Goal: Transaction & Acquisition: Purchase product/service

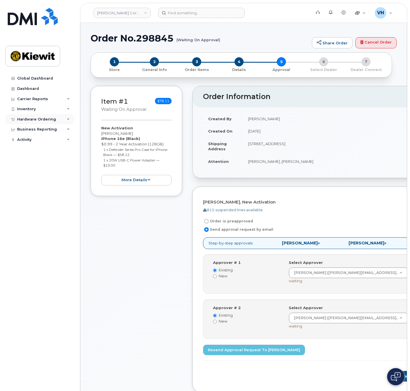
click at [39, 117] on div "Hardware Ordering" at bounding box center [36, 119] width 39 height 5
click at [36, 141] on link "Orders" at bounding box center [44, 140] width 59 height 11
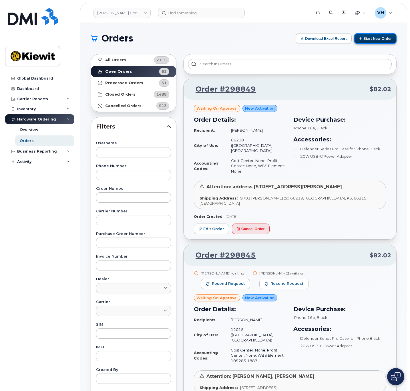
drag, startPoint x: 371, startPoint y: 37, endPoint x: 369, endPoint y: 42, distance: 5.3
click at [372, 37] on button "Start New Order" at bounding box center [375, 38] width 43 height 11
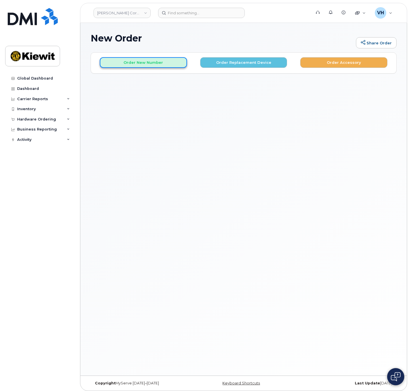
click at [166, 66] on button "Order New Number" at bounding box center [143, 62] width 87 height 11
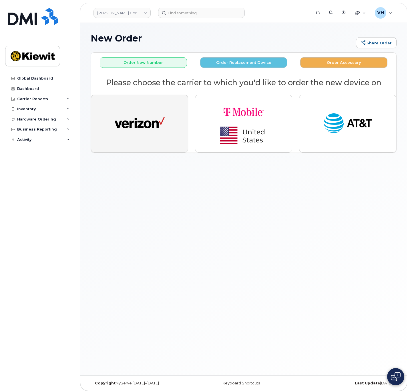
click at [173, 124] on button "button" at bounding box center [139, 124] width 97 height 58
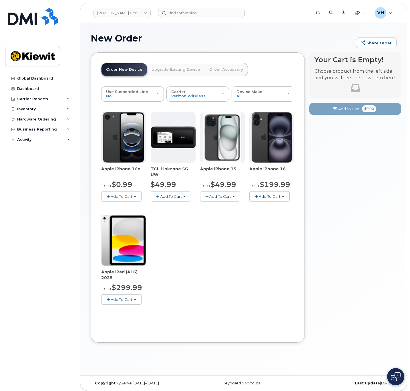
click at [139, 196] on button "Add To Cart" at bounding box center [121, 196] width 40 height 10
click at [133, 205] on link "$0.99 - 2 Year Activation (128GB)" at bounding box center [140, 206] width 74 height 7
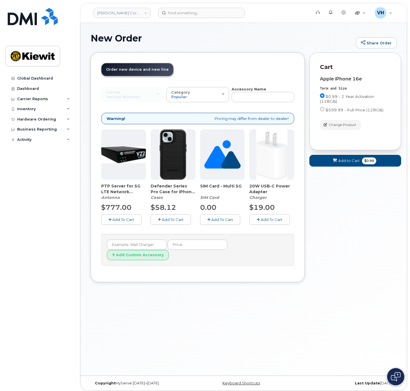
click at [185, 220] on button "Add To Cart" at bounding box center [171, 219] width 40 height 10
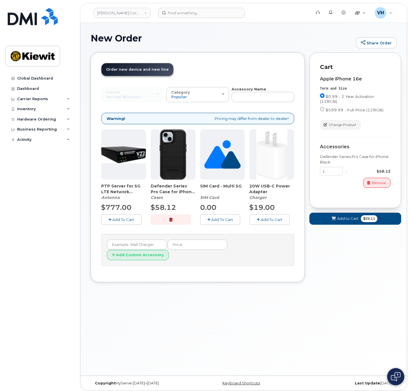
drag, startPoint x: 263, startPoint y: 217, endPoint x: 300, endPoint y: 228, distance: 38.4
click at [263, 217] on span "Add To Cart" at bounding box center [272, 219] width 22 height 5
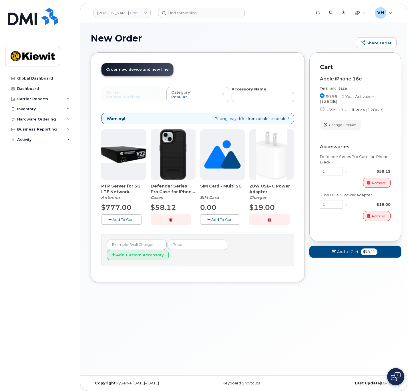
drag, startPoint x: 351, startPoint y: 255, endPoint x: 354, endPoint y: 248, distance: 8.3
click at [351, 255] on button "Add to Cart $78.11" at bounding box center [355, 252] width 92 height 12
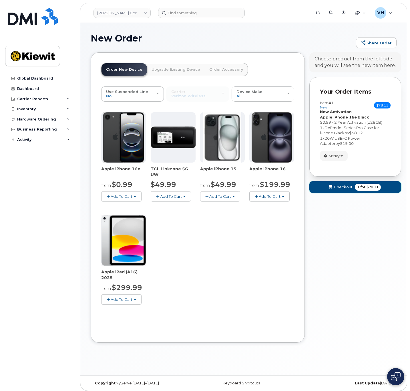
click at [341, 183] on button "Checkout 1 for $78.11" at bounding box center [355, 187] width 92 height 12
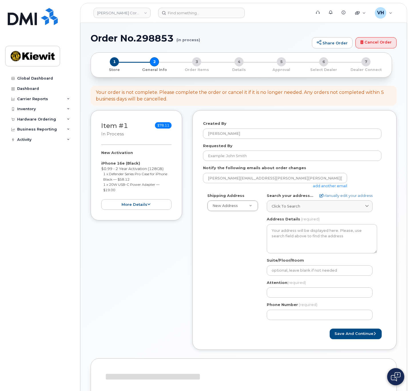
select select
click at [325, 185] on link "add another email" at bounding box center [330, 185] width 34 height 5
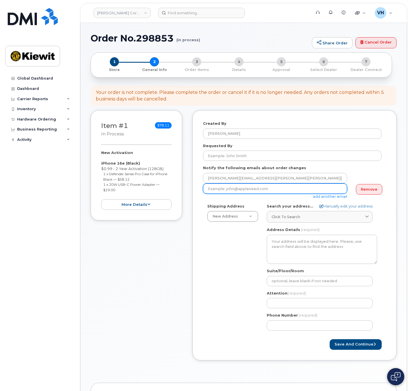
drag, startPoint x: 292, startPoint y: 188, endPoint x: 296, endPoint y: 189, distance: 3.2
click at [292, 188] on input "email" at bounding box center [275, 188] width 144 height 10
paste input "[PERSON_NAME][EMAIL_ADDRESS][PERSON_NAME][PERSON_NAME][DOMAIN_NAME]"
type input "James.Mcnulty@kiewit.com"
click at [348, 208] on div "Search your address... Manually edit your address Click to search No available …" at bounding box center [322, 212] width 110 height 19
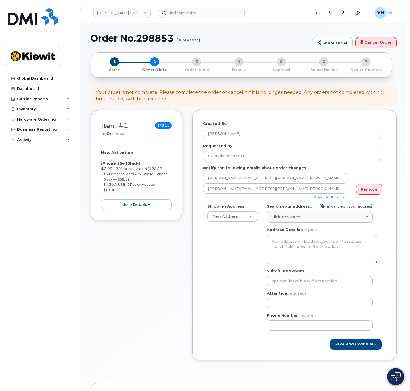
click at [349, 206] on link "Manually edit your address" at bounding box center [345, 205] width 53 height 5
select select
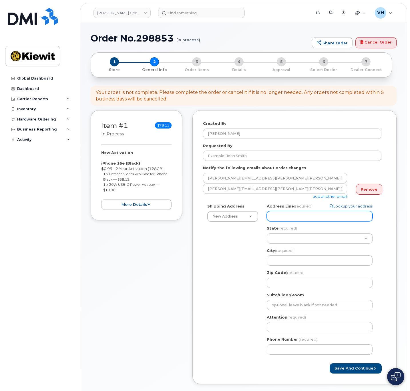
drag, startPoint x: 279, startPoint y: 214, endPoint x: 295, endPoint y: 212, distance: 16.1
click at [279, 214] on input "Address Line (required)" at bounding box center [320, 216] width 106 height 10
paste input "137 Old Market St"
type input "137 Old Market St"
select select
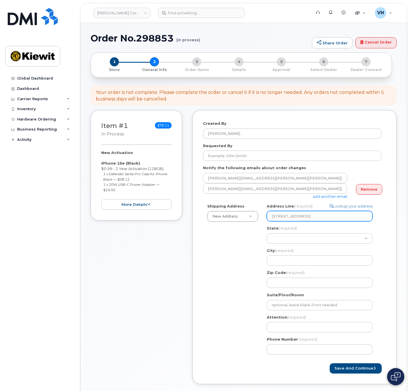
type input "137 Old Market St"
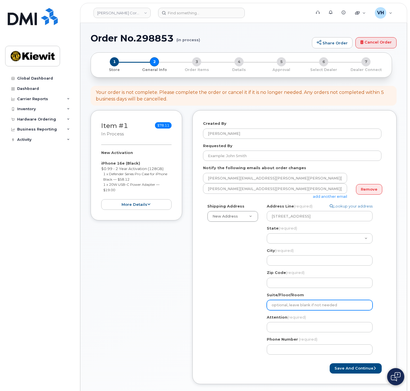
drag, startPoint x: 289, startPoint y: 303, endPoint x: 306, endPoint y: 296, distance: 18.4
click at [289, 303] on input "Suite/Floor/Room" at bounding box center [320, 305] width 106 height 10
paste input "Suite 101"
select select
type input "Suite 101"
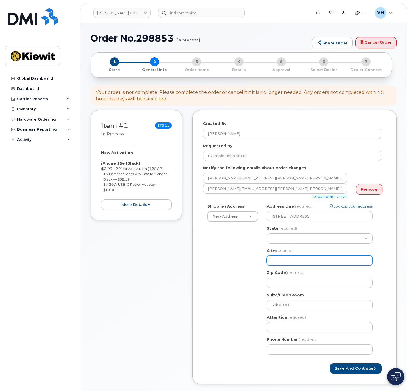
click at [294, 261] on input "City (required)" at bounding box center [320, 260] width 106 height 10
paste input "Aiken"
select select
type input "Aiken"
click at [285, 236] on select "Alabama Alaska American Samoa Arizona Arkansas California Colorado Connecticut …" at bounding box center [320, 238] width 106 height 10
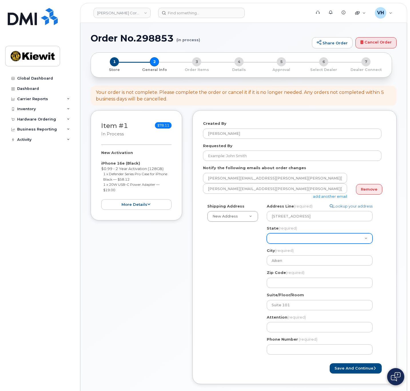
select select "SC"
click at [267, 233] on select "Alabama Alaska American Samoa Arizona Arkansas California Colorado Connecticut …" at bounding box center [320, 238] width 106 height 10
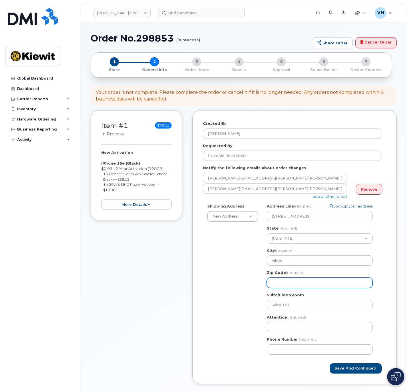
click at [298, 282] on input "Zip Code (required)" at bounding box center [320, 282] width 106 height 10
paste input "29803"
select select
type input "29803"
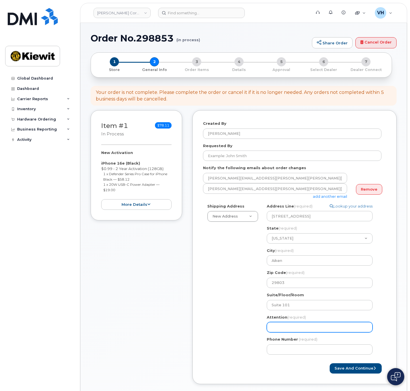
click at [296, 328] on input "Attention (required)" at bounding box center [320, 327] width 106 height 10
paste input "James.Mcnulty@kiewit.com"
type input "James.Mcnulty@kiewit.com"
click at [329, 327] on input "James.Mcnulty@kiewit.com" at bounding box center [320, 327] width 106 height 10
select select
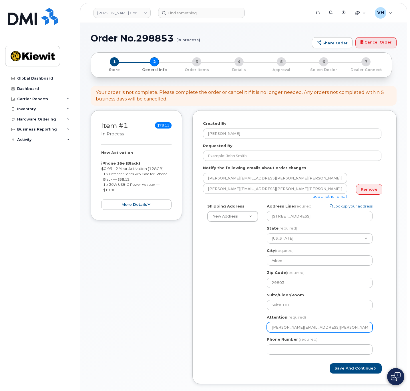
type input "James.Mcnulty@kiewit.co"
select select
type input "James.Mcnulty@kiewit.c"
select select
type input "James.Mcnulty@kiewit."
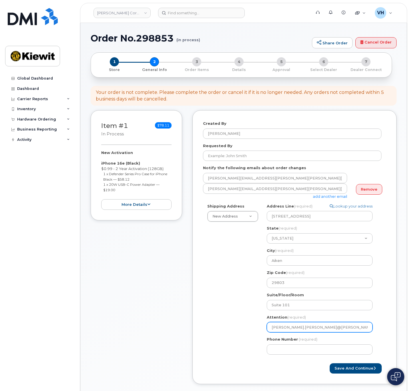
select select
type input "James.Mcnulty@kiewit"
select select
type input "James.Mcnulty@kiewi"
select select
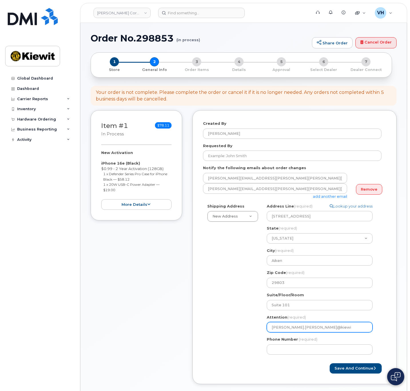
type input "James.Mcnulty@kiew"
select select
type input "James.Mcnulty@kie"
select select
type input "James.Mcnulty@ki"
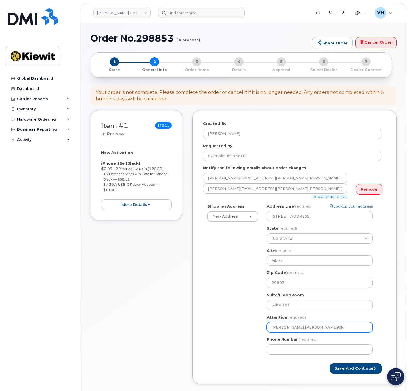
select select
type input "James.Mcnulty@k"
select select
type input "James.Mcnulty@"
select select
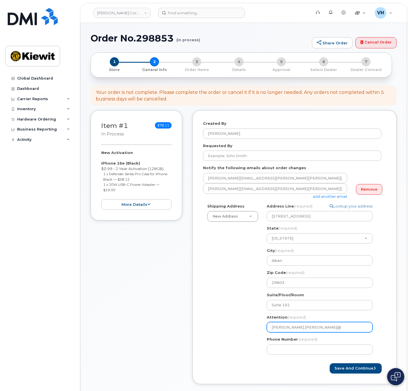
type input "James.Mcnulty"
click at [285, 327] on input "James.Mcnulty" at bounding box center [320, 327] width 106 height 10
select select
type input "JamesMcnulty"
select select
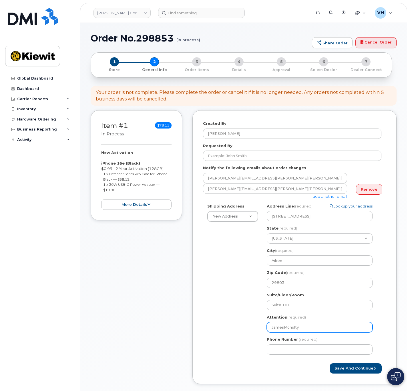
type input "James Mcnulty"
drag, startPoint x: 319, startPoint y: 329, endPoint x: 319, endPoint y: 326, distance: 3.2
click at [319, 326] on input "James Mcnulty" at bounding box center [320, 327] width 106 height 10
select select
type input "James Mcnulty,"
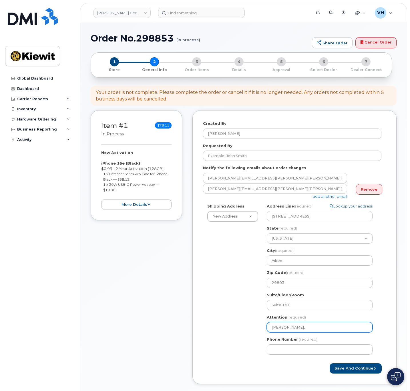
click at [327, 325] on input "James Mcnulty," at bounding box center [320, 327] width 106 height 10
paste input "Edwin.Harrell"
select select
type input "James Mcnulty, Edwin.Harrell"
click at [316, 328] on input "James Mcnulty, Edwin.Harrell" at bounding box center [320, 327] width 106 height 10
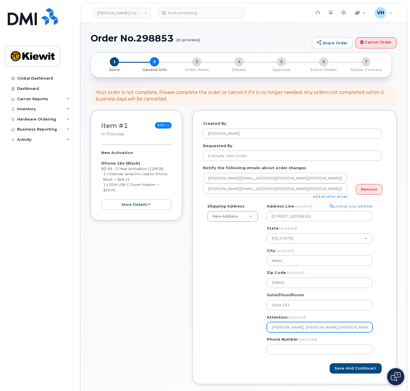
select select
type input "James Mcnulty, EdwinHarrell"
select select
type input "James Mcnulty, Edwin Harrell"
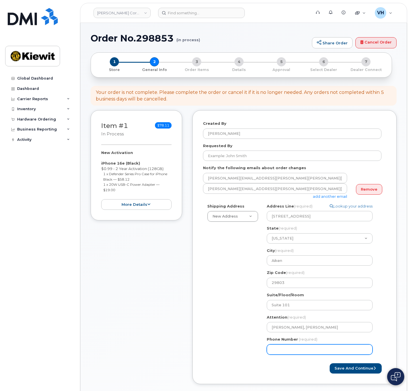
click at [310, 346] on input "Phone Number" at bounding box center [320, 349] width 106 height 10
type input "8777727707"
select select
click at [365, 365] on button "Save and Continue" at bounding box center [356, 368] width 52 height 11
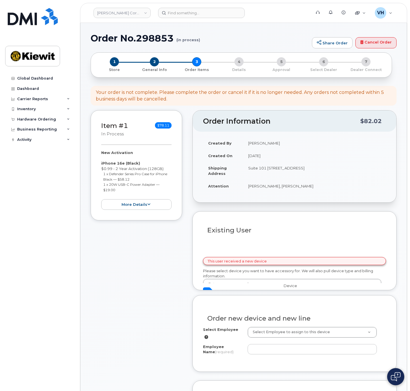
select select
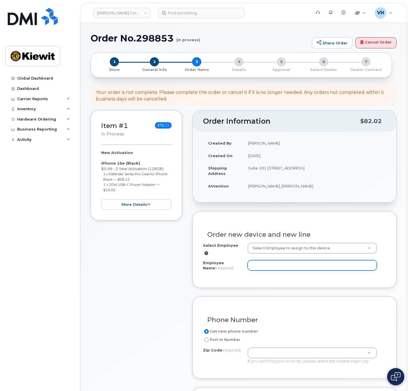
click at [273, 260] on input "Employee Name (required)" at bounding box center [312, 265] width 129 height 10
paste input "[PERSON_NAME].[PERSON_NAME]"
click at [265, 262] on input "[PERSON_NAME].[PERSON_NAME]" at bounding box center [312, 265] width 129 height 10
type input "Edwin Harrell"
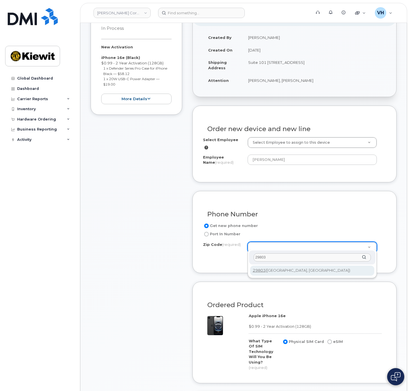
scroll to position [129, 0]
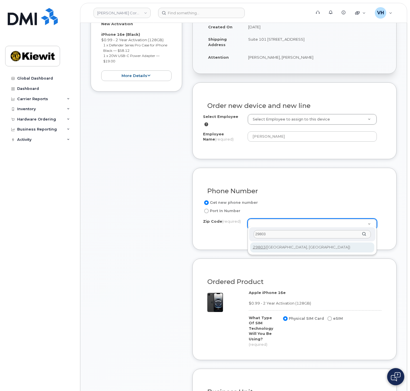
type input "29803"
type input "29803 (Aiken, SC)"
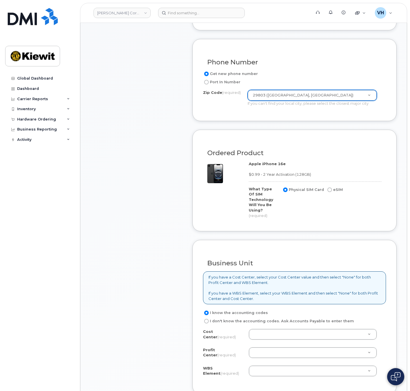
scroll to position [343, 0]
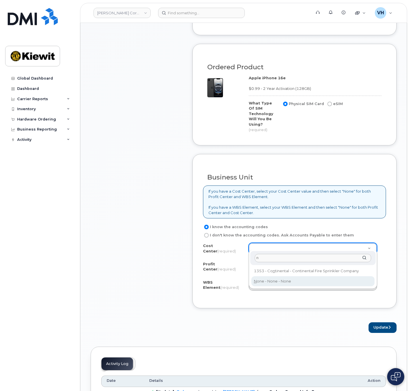
type input "n"
drag, startPoint x: 266, startPoint y: 280, endPoint x: 266, endPoint y: 277, distance: 3.5
type input "None"
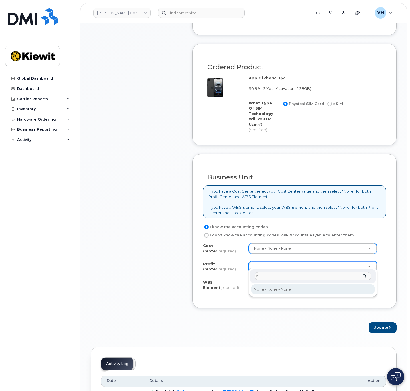
type input "n"
select select "None"
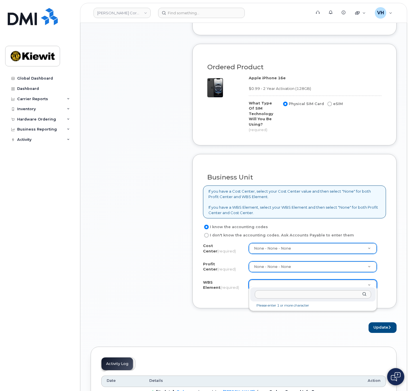
click at [271, 294] on input "text" at bounding box center [313, 294] width 116 height 8
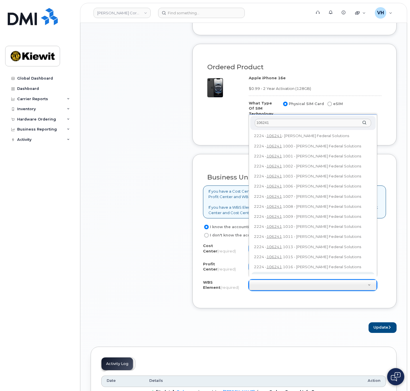
scroll to position [1, 0]
click at [293, 124] on input "106241" at bounding box center [313, 123] width 116 height 8
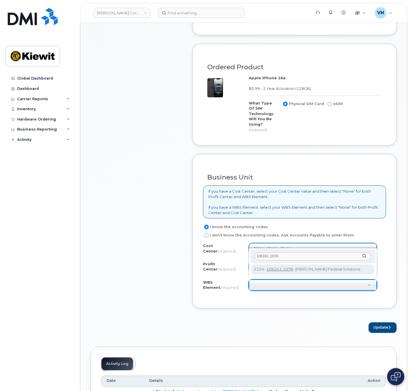
type input "106241.1078"
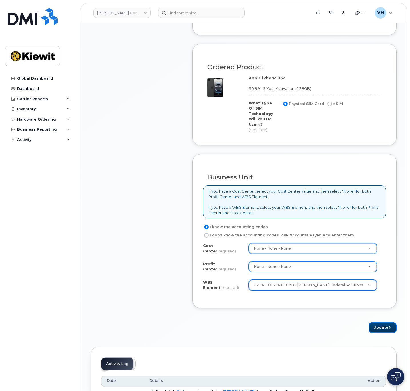
click at [383, 323] on button "Update" at bounding box center [383, 327] width 28 height 11
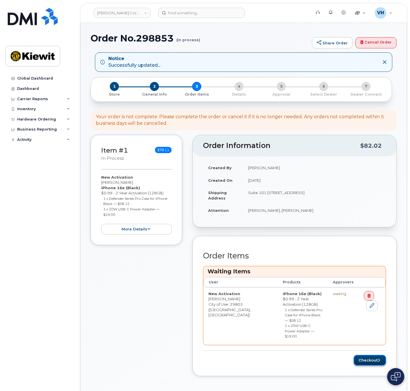
click at [376, 354] on button "Checkout" at bounding box center [370, 359] width 32 height 11
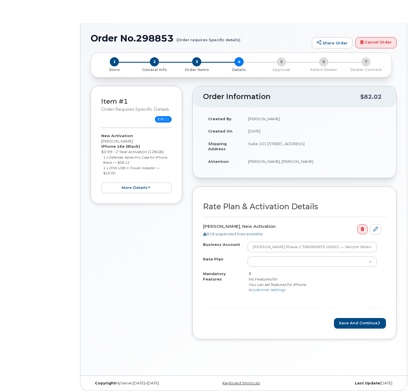
select select "Business Unlimited Smartphone"
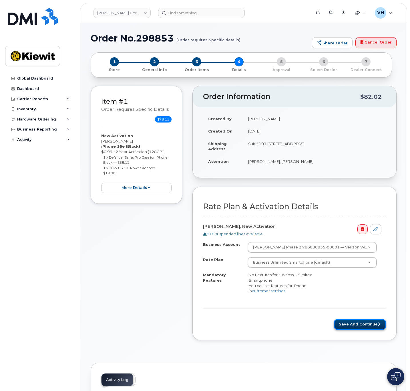
click at [363, 319] on button "Save and Continue" at bounding box center [360, 324] width 52 height 11
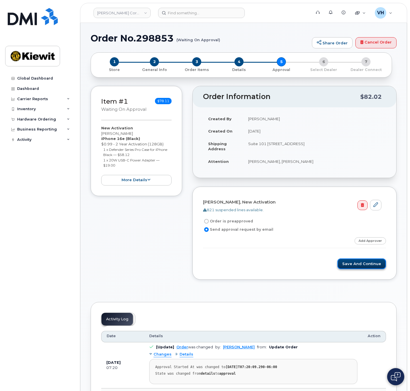
click at [366, 265] on button "Save and Continue" at bounding box center [361, 263] width 49 height 11
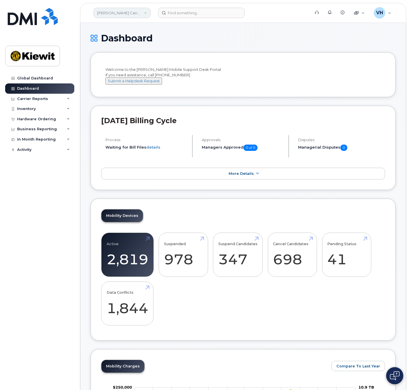
click at [107, 13] on link "[PERSON_NAME] Canada Inc" at bounding box center [121, 13] width 57 height 10
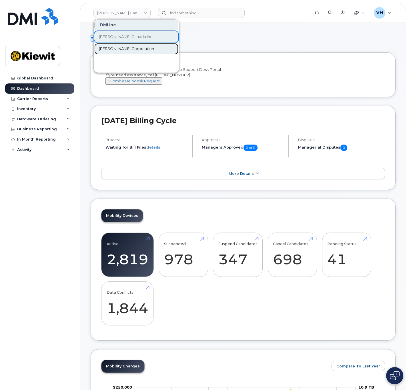
click at [122, 48] on span "[PERSON_NAME] Corporation" at bounding box center [126, 49] width 55 height 6
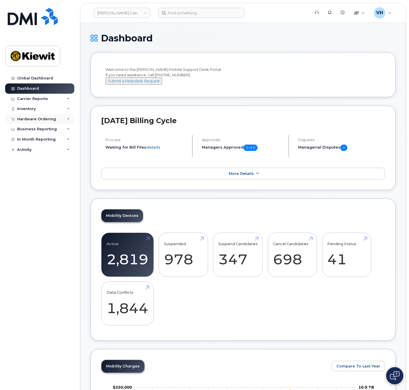
click at [31, 121] on div "Hardware Ordering" at bounding box center [39, 119] width 69 height 10
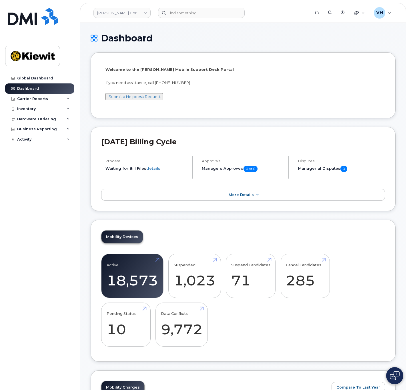
click at [246, 44] on div "Dashboard" at bounding box center [243, 42] width 305 height 19
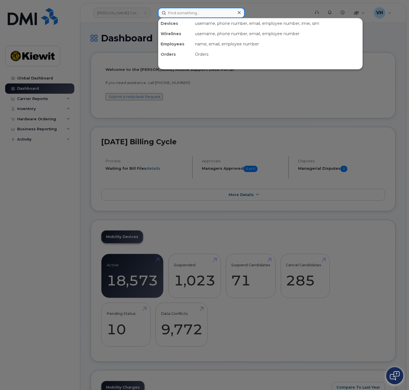
click at [187, 10] on input at bounding box center [201, 13] width 87 height 10
click at [188, 14] on input at bounding box center [201, 13] width 87 height 10
paste input "298853"
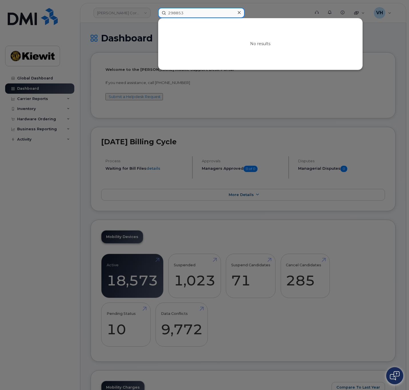
type input "298853"
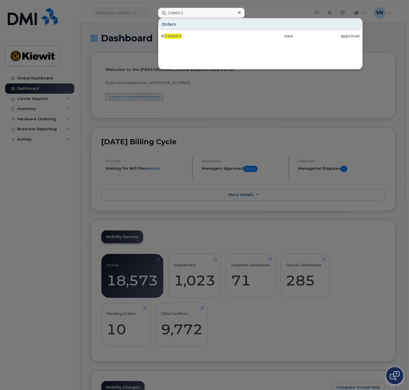
drag, startPoint x: 221, startPoint y: 35, endPoint x: 226, endPoint y: 47, distance: 12.7
click at [221, 35] on div "# 298853" at bounding box center [194, 36] width 66 height 6
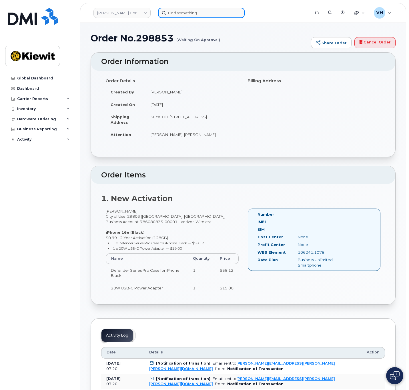
click at [185, 11] on input at bounding box center [201, 13] width 87 height 10
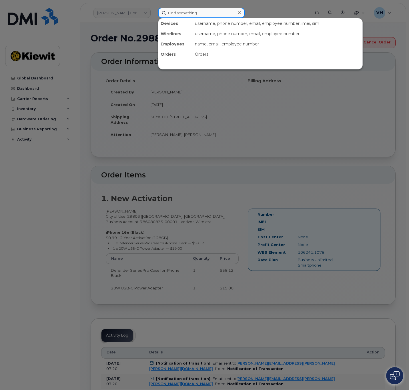
paste input "295185"
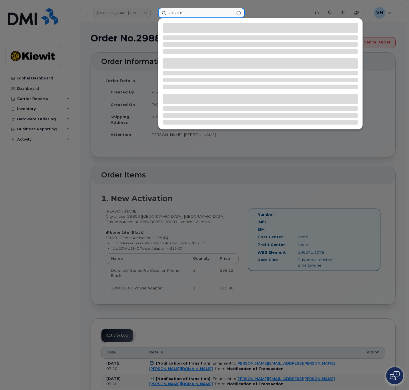
type input "295185"
click at [214, 11] on input "295185" at bounding box center [201, 13] width 87 height 10
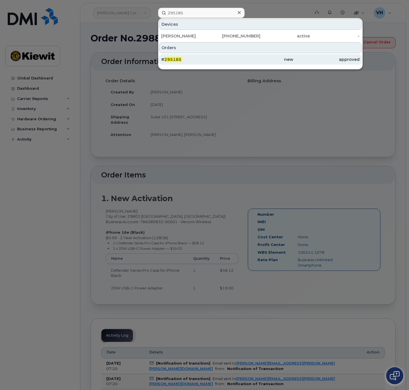
click at [174, 63] on div "# 295185" at bounding box center [194, 59] width 66 height 10
click at [181, 59] on div "# 295185" at bounding box center [194, 60] width 66 height 6
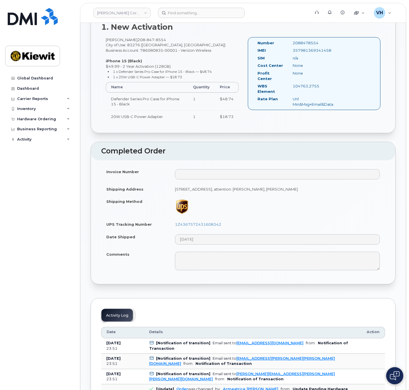
scroll to position [172, 0]
click at [120, 14] on link "Kiewit Corporation" at bounding box center [121, 13] width 57 height 10
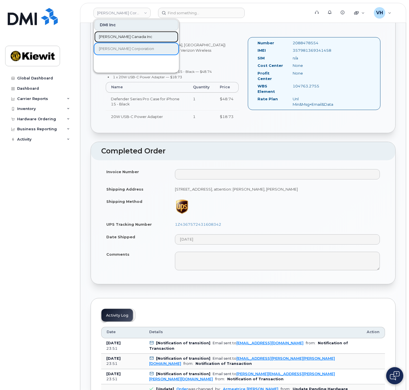
click at [118, 41] on link "[PERSON_NAME] Canada Inc" at bounding box center [136, 36] width 84 height 11
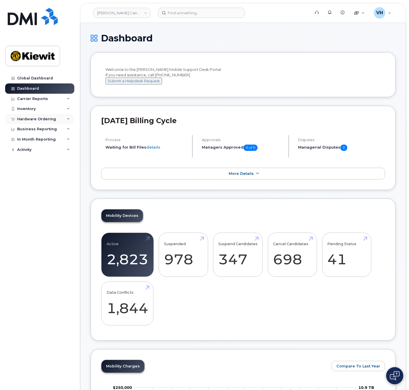
click at [38, 119] on div "Hardware Ordering" at bounding box center [36, 119] width 39 height 5
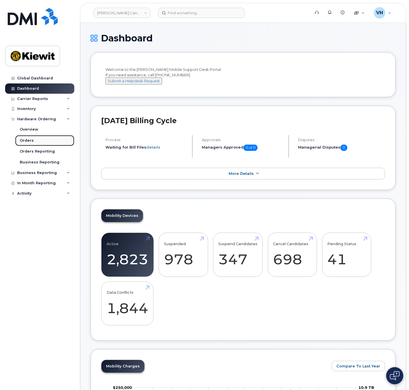
click at [32, 140] on div "Orders" at bounding box center [27, 140] width 14 height 5
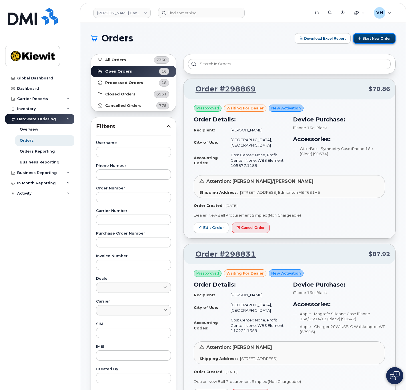
click at [378, 35] on button "Start New Order" at bounding box center [374, 38] width 43 height 11
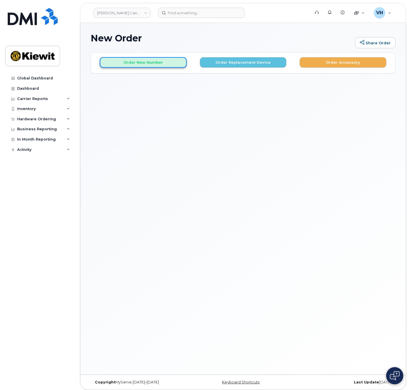
click at [148, 63] on button "Order New Number" at bounding box center [143, 62] width 87 height 11
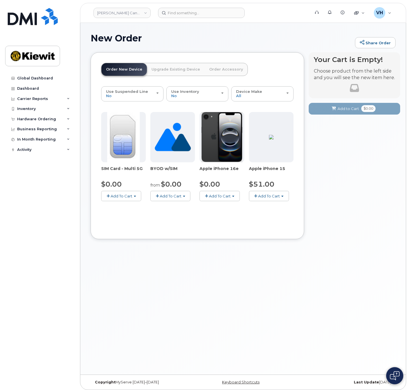
click at [221, 196] on span "Add To Cart" at bounding box center [220, 196] width 22 height 5
click at [223, 206] on link "$0.00 - 3 Year Activation (128GB)" at bounding box center [238, 206] width 74 height 7
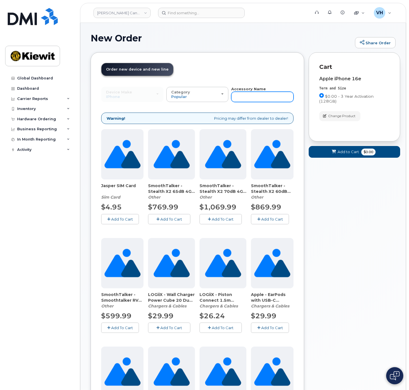
click at [250, 97] on input "text" at bounding box center [262, 97] width 62 height 10
type input "otter"
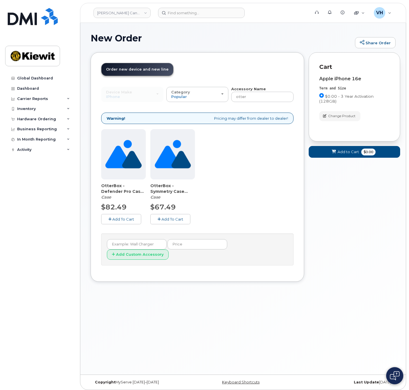
click at [172, 216] on button "Add To Cart" at bounding box center [170, 219] width 40 height 10
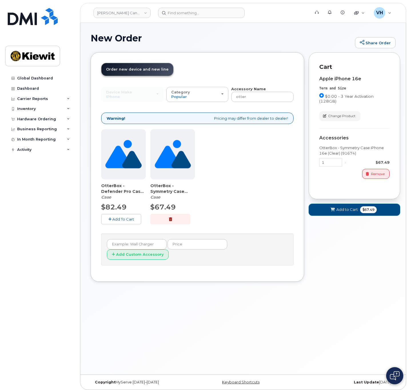
click at [377, 209] on button "Add to Cart $67.49" at bounding box center [354, 210] width 91 height 12
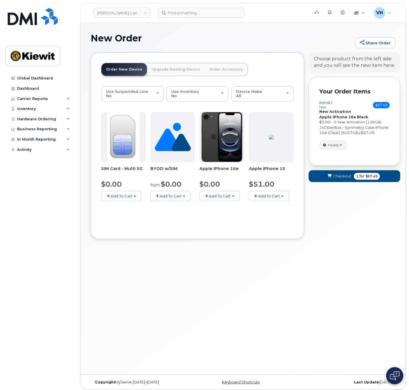
click at [333, 174] on button "Checkout 1 for $67.49" at bounding box center [354, 176] width 91 height 12
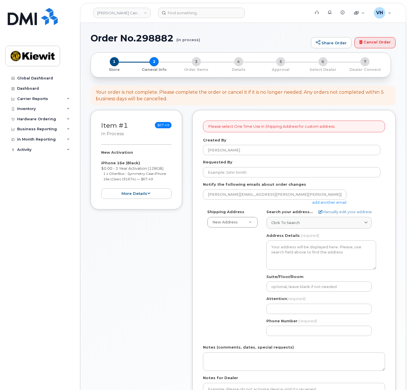
select select
click at [326, 201] on link "add another email" at bounding box center [329, 202] width 34 height 5
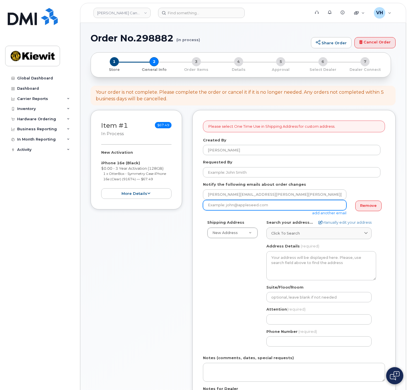
drag, startPoint x: 292, startPoint y: 204, endPoint x: 298, endPoint y: 204, distance: 6.3
click at [292, 204] on input "email" at bounding box center [275, 205] width 144 height 10
drag, startPoint x: 311, startPoint y: 206, endPoint x: 361, endPoint y: 204, distance: 49.5
click at [311, 206] on input "email" at bounding box center [275, 205] width 144 height 10
drag, startPoint x: 244, startPoint y: 204, endPoint x: 250, endPoint y: 204, distance: 6.0
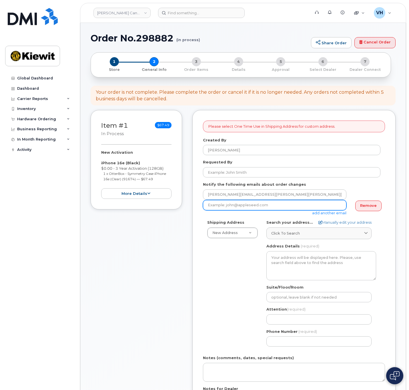
click at [244, 204] on input "email" at bounding box center [275, 205] width 144 height 10
paste input "[PERSON_NAME][EMAIL_ADDRESS][PERSON_NAME][PERSON_NAME][DOMAIN_NAME]"
type input "[PERSON_NAME][EMAIL_ADDRESS][PERSON_NAME][PERSON_NAME][DOMAIN_NAME]"
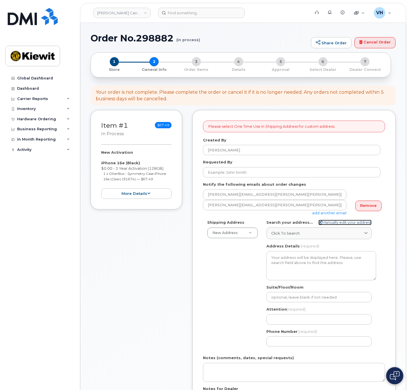
click at [347, 221] on link "Manually edit your address" at bounding box center [344, 222] width 53 height 5
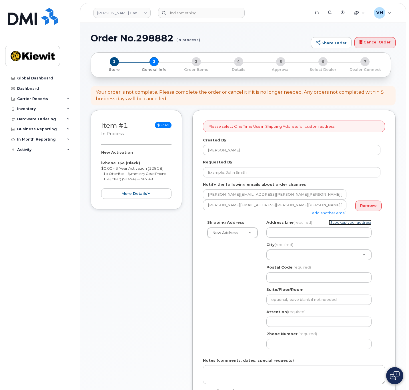
click at [351, 223] on link "Lookup your address" at bounding box center [350, 222] width 43 height 5
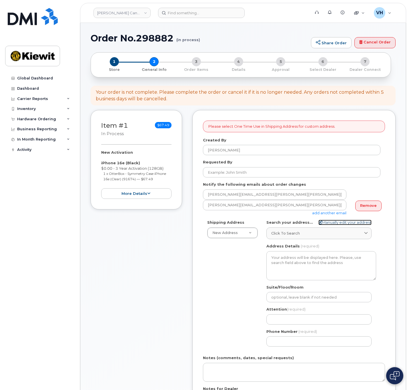
click at [352, 223] on link "Manually edit your address" at bounding box center [344, 222] width 53 height 5
select select
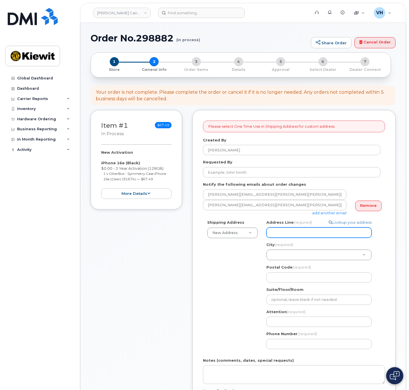
click at [283, 234] on input "Address Line (required)" at bounding box center [318, 233] width 105 height 10
paste input "4350 Still Creek Dr"
type input "4350 Still Creek Dr"
select select
type input "4350 Still Creek Dr"
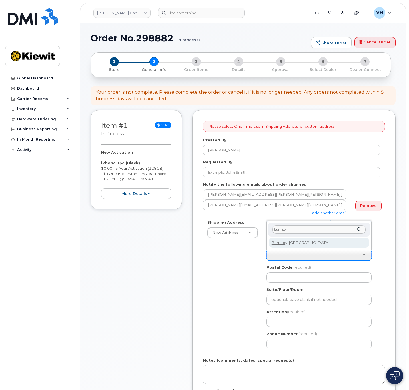
type input "burnab"
select select
type input "622"
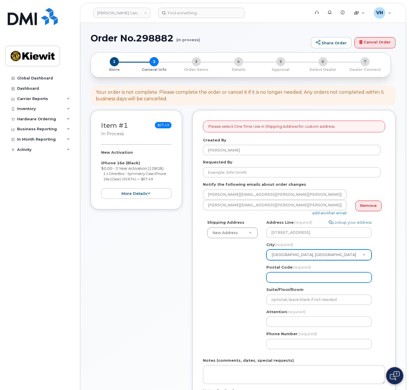
click at [301, 273] on input "Postal Code (required)" at bounding box center [318, 277] width 105 height 10
click at [285, 280] on input "Postal Code (required)" at bounding box center [318, 277] width 105 height 10
paste input "V5C 0G5"
select select
type input "V5C 0G5"
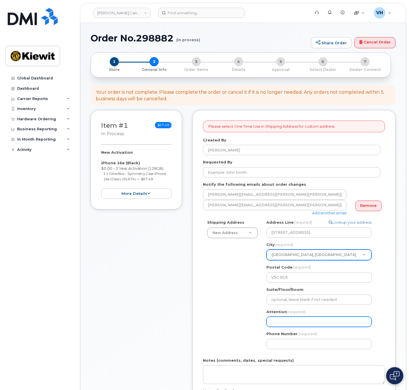
click at [289, 319] on input "Attention (required)" at bounding box center [318, 322] width 105 height 10
paste input "Vincent.Mercier@kiewit.com"
type input "Vincent.Mercier@kiewit.com"
select select
type input "Vincent.Mercier@kiewit.co"
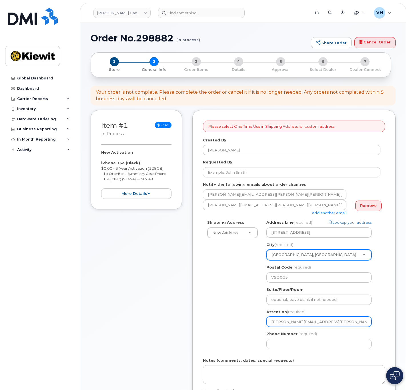
select select
type input "Vincent.Mercier@kiewit.c"
select select
type input "Vincent.Mercier@kiewit."
select select
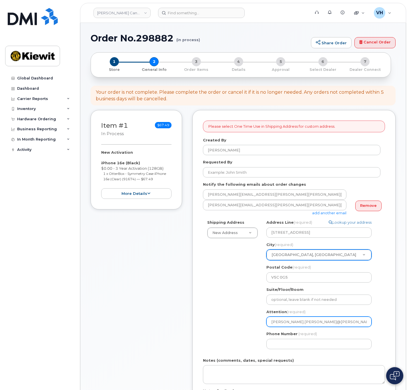
type input "Vincent.Mercier@kiewit"
select select
type input "Vincent.Mercier@kiewi"
select select
type input "Vincent.Mercier@kiew"
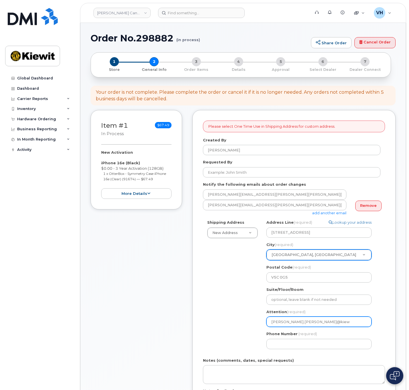
select select
type input "Vincent.Mercier@kie"
select select
type input "Vincent.Mercier@ki"
select select
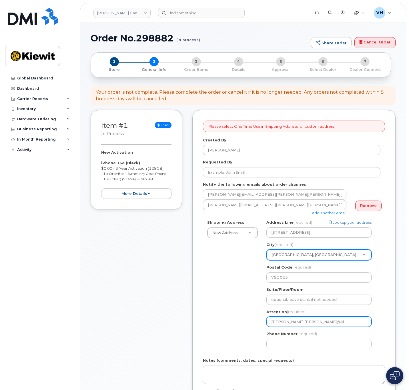
type input "Vincent.Mercier@k"
select select
type input "Vincent.Mercier@"
select select
type input "Vincent.Mercier"
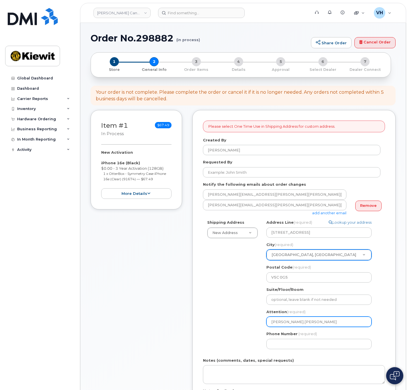
click at [287, 322] on input "Vincent.Mercier" at bounding box center [318, 322] width 105 height 10
select select
type input "VincentMercier"
select select
type input "Vincent Mercier"
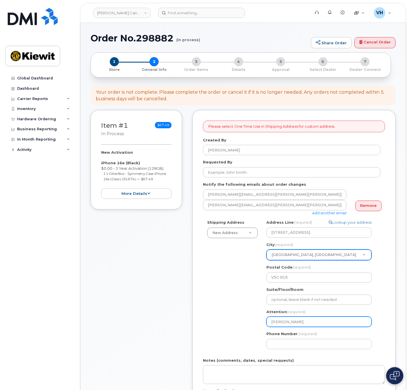
click at [321, 323] on input "Vincent Mercier" at bounding box center [318, 322] width 105 height 10
select select
type input "Vincent Mercier,"
click at [312, 320] on input "Vincent Mercier," at bounding box center [318, 322] width 105 height 10
paste input "Majid Mahram"
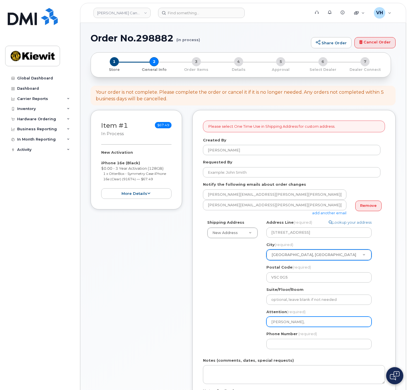
select select
type input "Vincent Mercier, Majid Mahram"
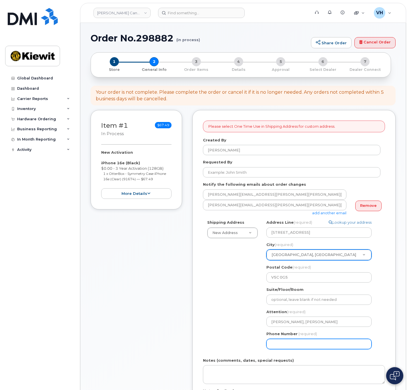
click at [288, 346] on input "Phone Number" at bounding box center [318, 344] width 105 height 10
type input "877772770"
select select
type input "8777727707"
click at [285, 362] on div "Notes (comments, dates, special requests)" at bounding box center [294, 371] width 182 height 26
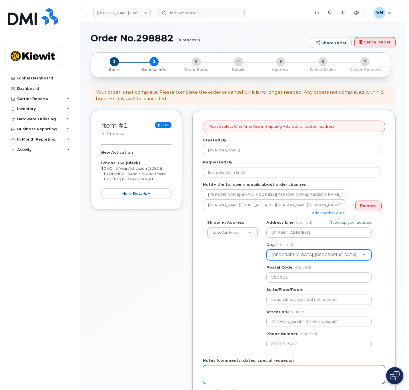
click at [287, 366] on textarea "Notes (comments, dates, special requests)" at bounding box center [294, 374] width 182 height 19
type textarea "Please ship ASAP"
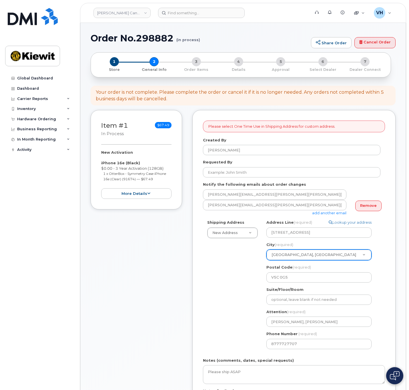
scroll to position [207, 0]
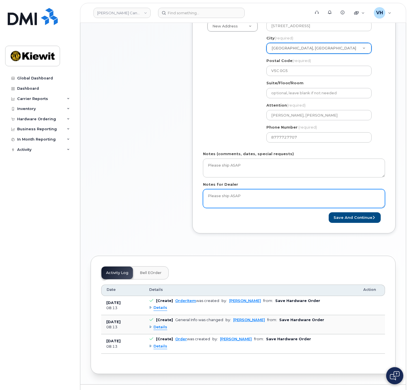
type textarea "Please ship ASAP"
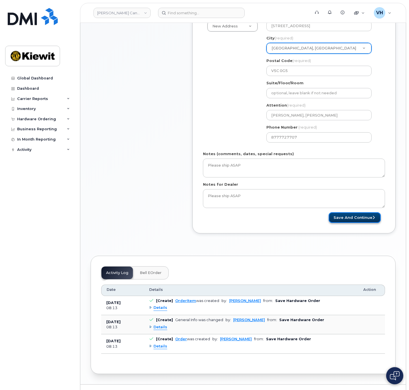
click at [349, 214] on button "Save and Continue" at bounding box center [355, 217] width 52 height 11
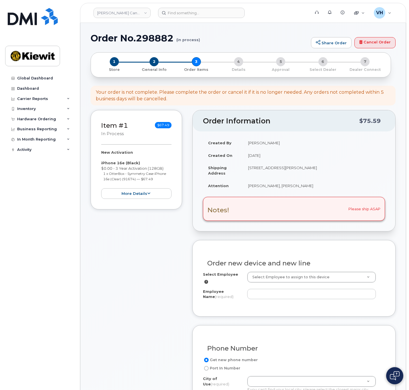
click at [161, 37] on h1 "Order No.298882 (in process)" at bounding box center [200, 38] width 218 height 10
copy h1 "298882"
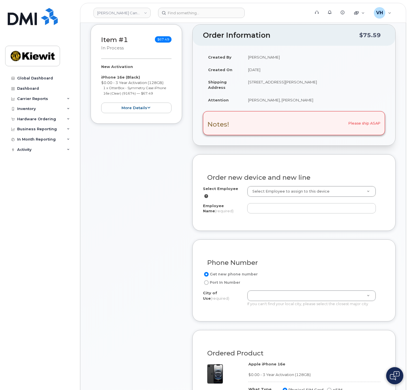
scroll to position [86, 0]
click at [288, 203] on input "Employee Name (required)" at bounding box center [311, 208] width 129 height 10
click at [256, 97] on td "[PERSON_NAME], [PERSON_NAME]" at bounding box center [314, 100] width 142 height 13
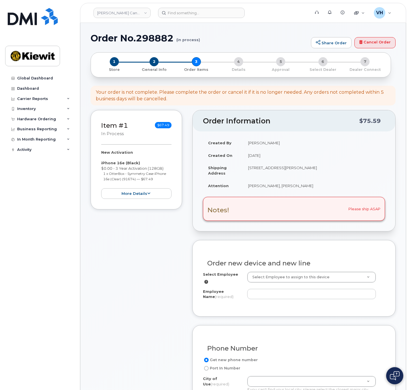
scroll to position [0, 0]
click at [371, 209] on div "Notes! Please ship ASAP" at bounding box center [294, 209] width 182 height 24
click at [372, 43] on link "Cancel Order" at bounding box center [374, 42] width 41 height 11
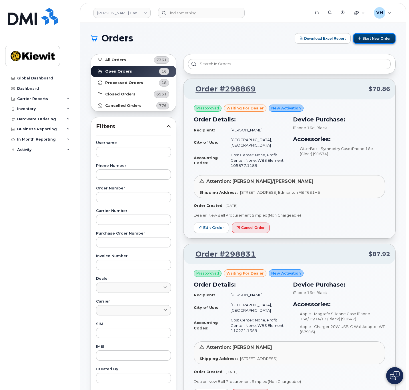
click at [371, 41] on button "Start New Order" at bounding box center [374, 38] width 43 height 11
click at [361, 37] on button "Start New Order" at bounding box center [374, 38] width 43 height 11
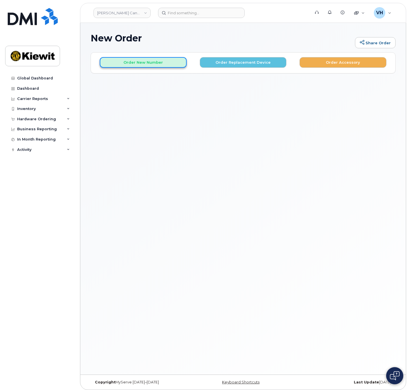
click at [145, 66] on button "Order New Number" at bounding box center [143, 62] width 87 height 11
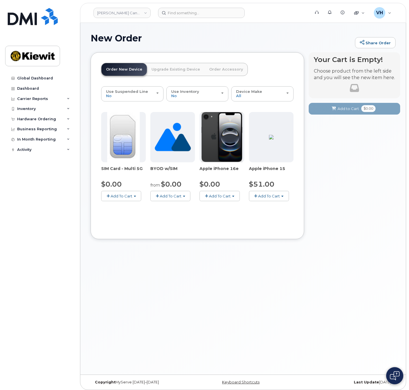
click at [227, 196] on span "Add To Cart" at bounding box center [220, 196] width 22 height 5
click at [232, 206] on link "$0.00 - 3 Year Activation (128GB)" at bounding box center [238, 206] width 74 height 7
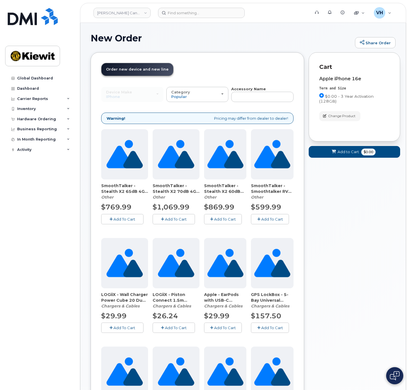
click at [255, 90] on strong "Accessory Name" at bounding box center [248, 89] width 35 height 5
drag, startPoint x: 284, startPoint y: 71, endPoint x: 281, endPoint y: 85, distance: 13.9
click at [284, 74] on header "Order New Device Upgrade Existing Device Order Accessory Order new device and n…" at bounding box center [197, 74] width 192 height 23
drag, startPoint x: 277, startPoint y: 92, endPoint x: 276, endPoint y: 95, distance: 3.5
click at [276, 93] on div "Accessory Name" at bounding box center [262, 94] width 62 height 16
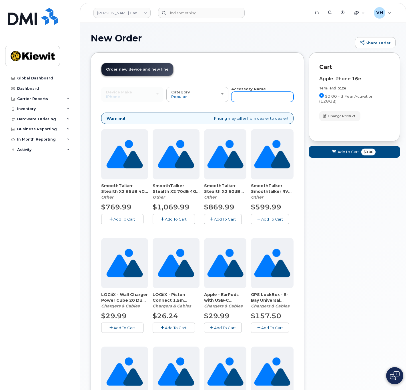
click at [276, 96] on input "text" at bounding box center [262, 97] width 62 height 10
type input "otter"
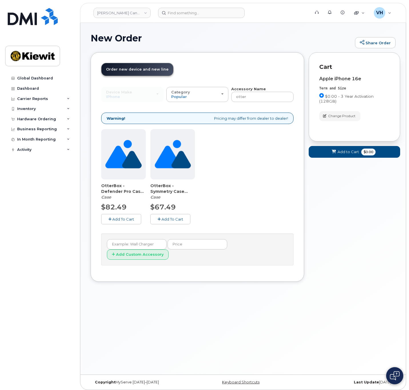
click at [163, 221] on button "Add To Cart" at bounding box center [170, 219] width 40 height 10
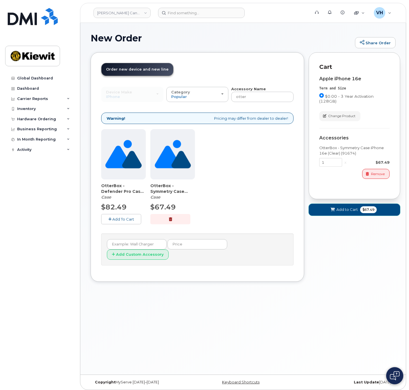
click at [342, 209] on span "Add to Cart" at bounding box center [346, 209] width 21 height 5
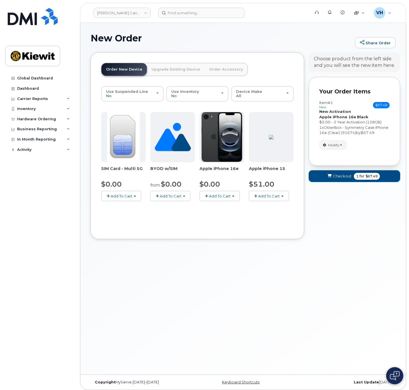
click at [345, 180] on button "Checkout 1 for $67.49" at bounding box center [354, 176] width 91 height 12
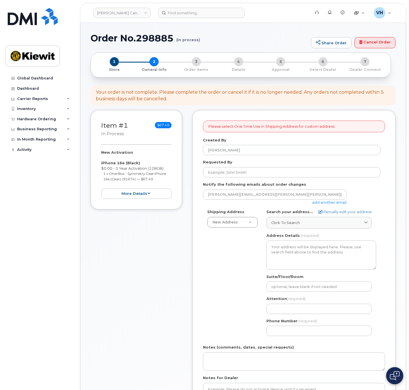
select select
click at [331, 201] on link "add another email" at bounding box center [329, 202] width 34 height 5
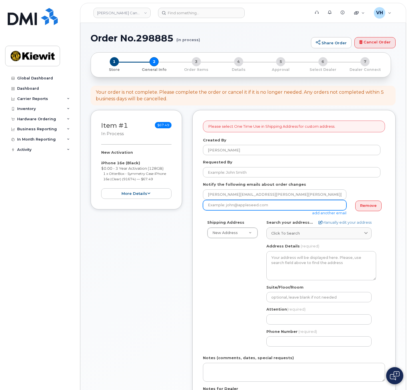
click at [284, 207] on input "email" at bounding box center [275, 205] width 144 height 10
paste input "Vincent.Mercier@kiewit.com"
type input "Vincent.Mercier@kiewit.com"
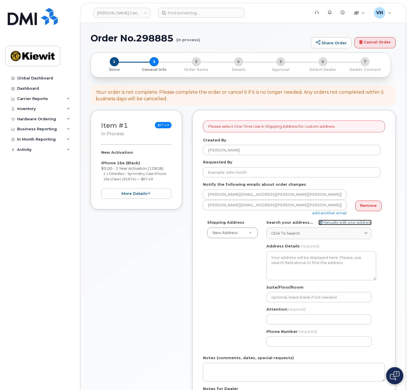
click at [327, 224] on link "Manually edit your address" at bounding box center [344, 222] width 53 height 5
select select
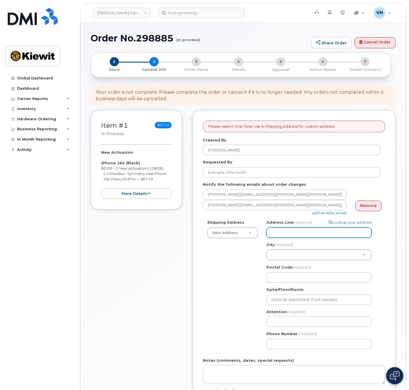
click at [316, 232] on input "Address Line (required)" at bounding box center [318, 233] width 105 height 10
paste input "4350 Still Creek Dr"
type input "4350 Still Creek Dr"
select select
type input "4350 Still Creek Dr"
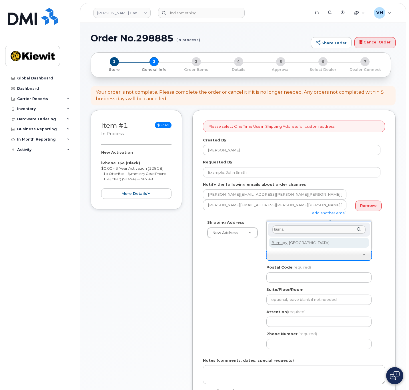
type input "burna"
select select
type input "622"
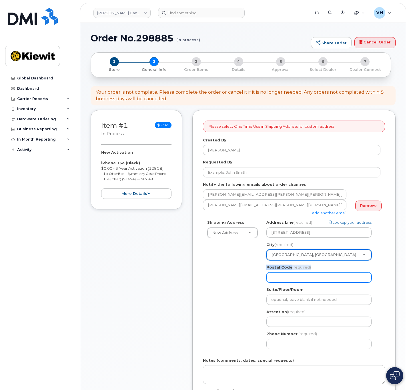
click at [287, 273] on div "Postal Code (required)" at bounding box center [321, 274] width 110 height 18
click at [293, 277] on input "Postal Code (required)" at bounding box center [318, 277] width 105 height 10
paste input "V5C 0G5"
type input "V5C 0G5"
select select
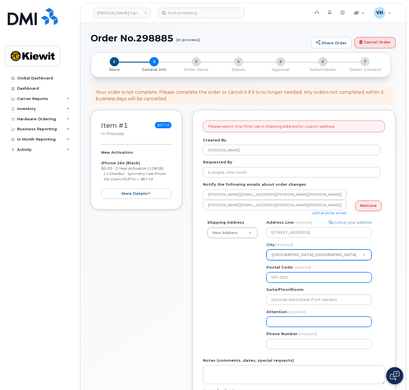
type input "V5C 0G5"
click at [286, 318] on input "Attention (required)" at bounding box center [318, 322] width 105 height 10
click at [332, 321] on input "Attention (required)" at bounding box center [318, 322] width 105 height 10
paste input "Wendy Kramell"
select select
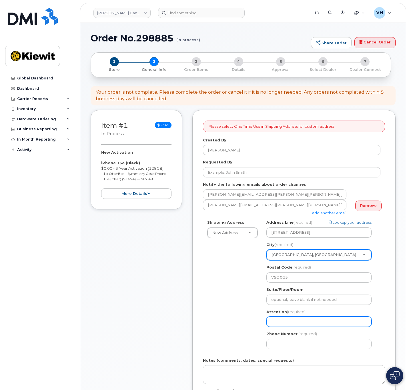
type input "Wendy Kramell"
select select
paste input "Wendy Kramell"
type input "Wendy Kramell, Wendy Kramell"
select select
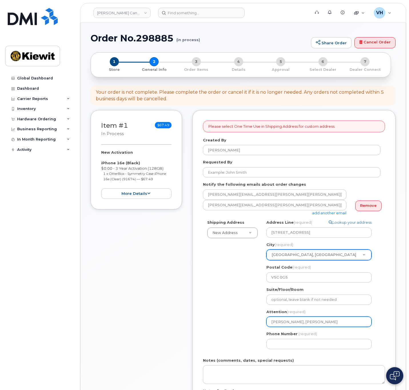
drag, startPoint x: 332, startPoint y: 323, endPoint x: 303, endPoint y: 324, distance: 28.9
click at [303, 324] on input "Wendy Kramell, Wendy Kramell" at bounding box center [318, 322] width 105 height 10
paste input "[PERSON_NAME]"
type input "[PERSON_NAME], [PERSON_NAME]"
select select
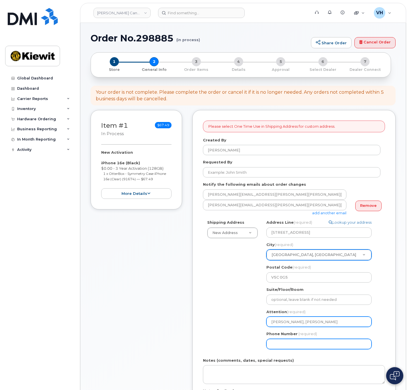
type input "[PERSON_NAME], [PERSON_NAME]"
click at [312, 341] on input "Phone Number" at bounding box center [318, 344] width 105 height 10
type input "877772770"
select select
type input "8777727707"
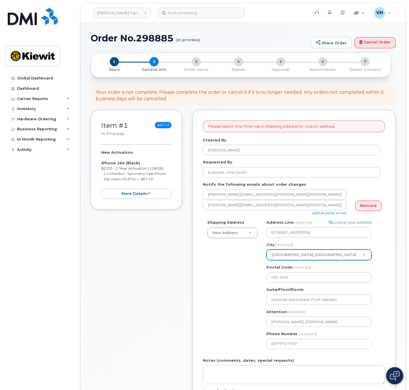
click at [261, 361] on label "Notes (comments, dates, special requests)" at bounding box center [248, 360] width 91 height 5
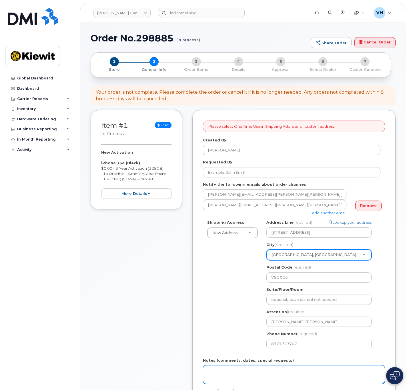
click at [261, 365] on textarea "Notes (comments, dates, special requests)" at bounding box center [294, 374] width 182 height 19
click at [259, 366] on textarea "Notes (comments, dates, special requests)" at bounding box center [294, 374] width 182 height 19
type textarea "Please ship ASAP"
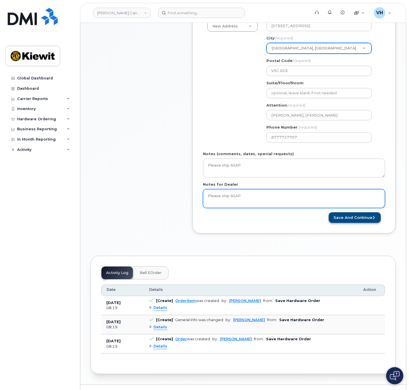
type textarea "Please ship ASAP"
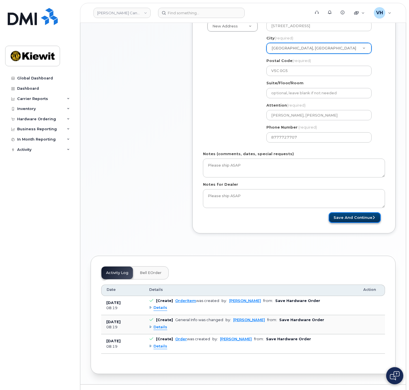
click at [348, 214] on button "Save and Continue" at bounding box center [355, 217] width 52 height 11
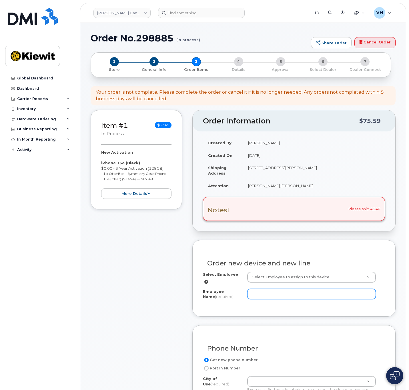
click at [311, 293] on input "Employee Name (required)" at bounding box center [311, 294] width 129 height 10
paste input "[PERSON_NAME]"
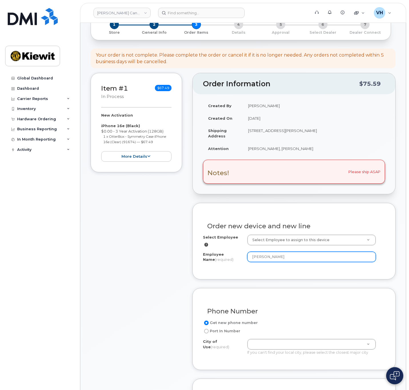
scroll to position [129, 0]
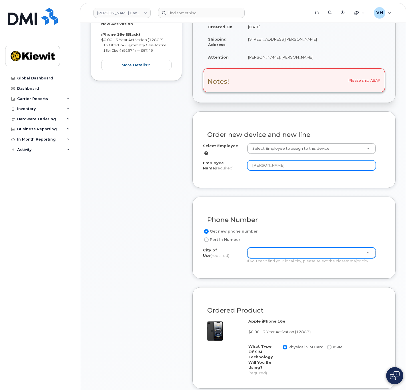
type input "[PERSON_NAME]"
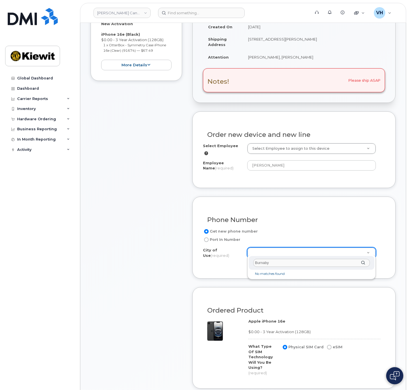
drag, startPoint x: 277, startPoint y: 261, endPoint x: 212, endPoint y: 262, distance: 65.5
click at [212, 262] on body "[PERSON_NAME] Canada Inc Support Alerts Knowledge Base Quicklinks Suspend / Can…" at bounding box center [204, 357] width 409 height 973
type input "vanc"
type input "964"
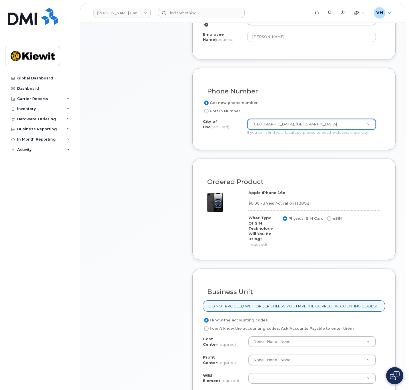
scroll to position [386, 0]
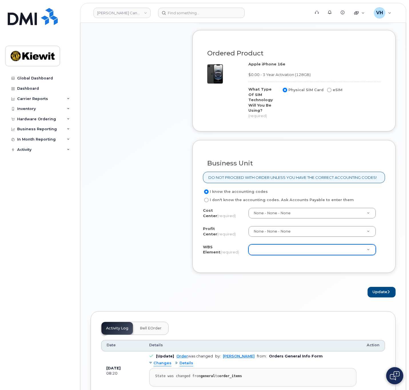
paste input "110281.1356"
type input "110281.1356"
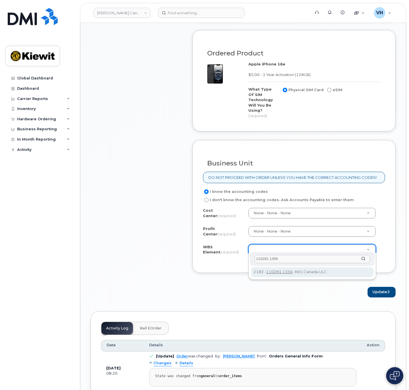
type input "110281.1356"
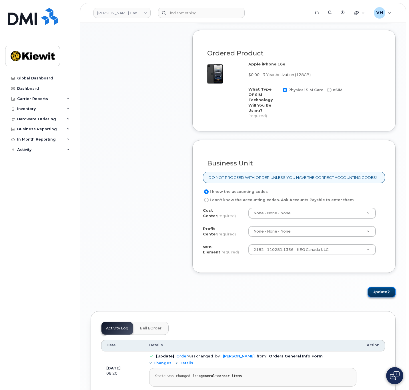
click at [379, 287] on button "Update" at bounding box center [382, 292] width 28 height 11
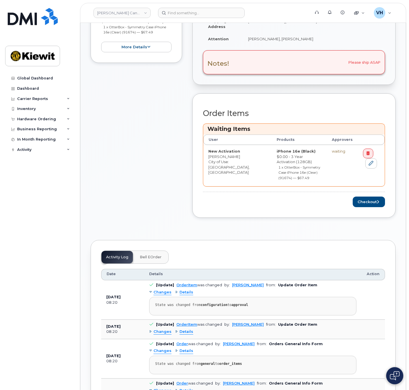
scroll to position [172, 0]
click at [374, 203] on button "Checkout" at bounding box center [369, 201] width 32 height 11
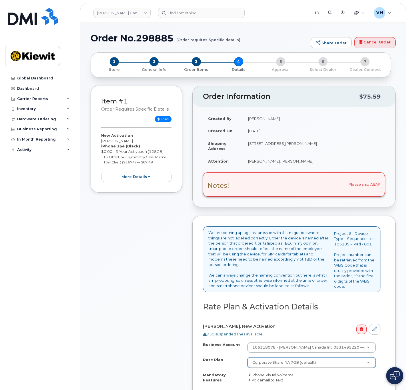
scroll to position [129, 0]
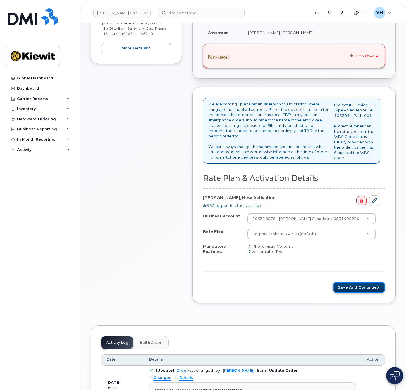
click at [356, 284] on button "Save and Continue" at bounding box center [359, 287] width 52 height 11
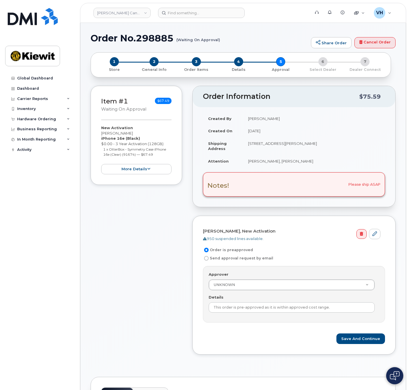
click at [209, 258] on label "Send approval request by email" at bounding box center [238, 258] width 70 height 7
click at [209, 258] on input "Send approval request by email" at bounding box center [206, 258] width 5 height 5
radio input "true"
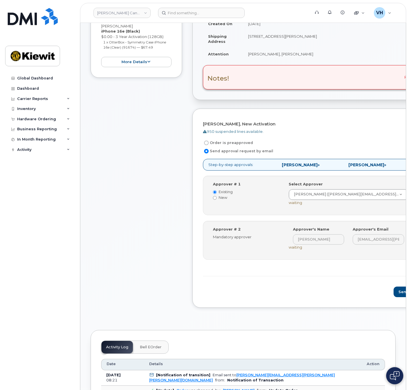
scroll to position [129, 0]
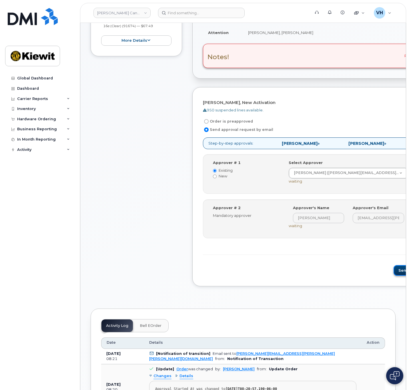
click at [394, 271] on button "Send for Approval" at bounding box center [417, 270] width 47 height 11
